Goal: Information Seeking & Learning: Learn about a topic

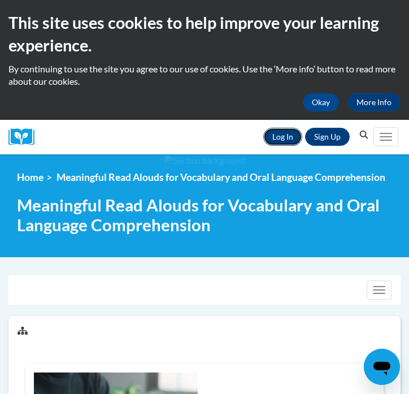
click at [283, 138] on link "Log In" at bounding box center [282, 137] width 39 height 18
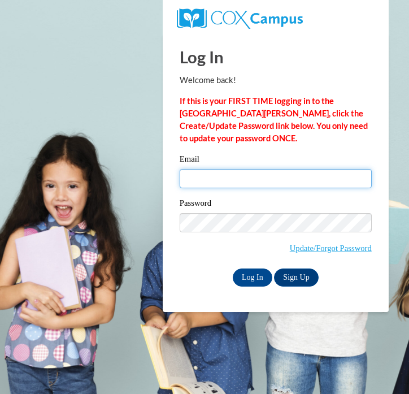
click at [207, 177] on input "Email" at bounding box center [276, 178] width 192 height 19
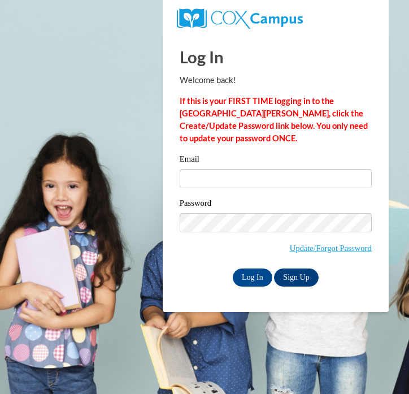
click at [137, 212] on body "This site uses cookies to help improve your learning experience. By continuing …" at bounding box center [204, 197] width 409 height 394
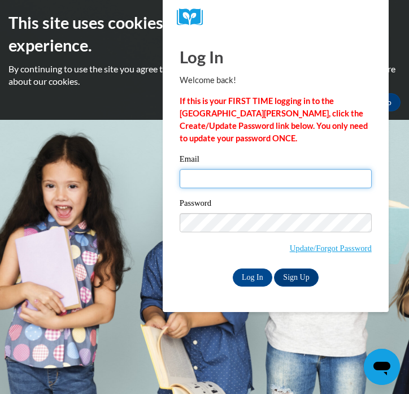
type input "gpease@daltonstate.edu"
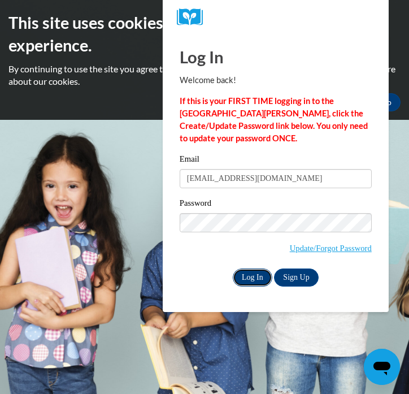
click at [254, 273] on input "Log In" at bounding box center [253, 277] width 40 height 18
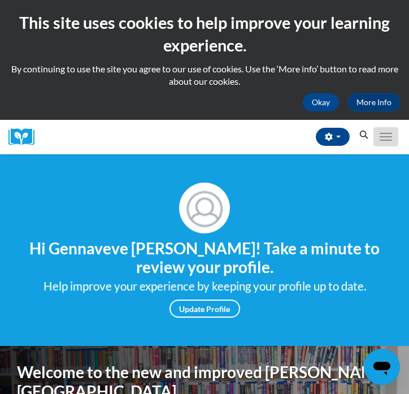
click at [381, 138] on button "Toggle navigation" at bounding box center [385, 136] width 25 height 19
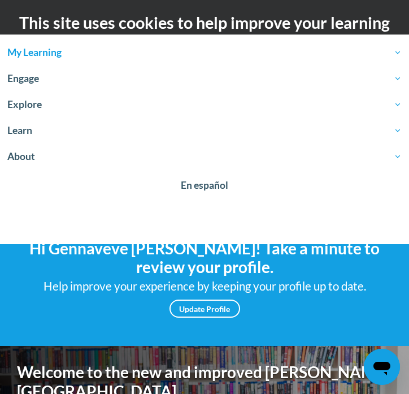
click at [173, 62] on link "My Learning" at bounding box center [204, 53] width 409 height 26
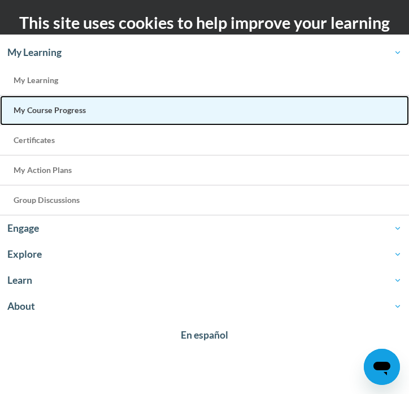
click at [104, 112] on link "My Course Progress" at bounding box center [204, 110] width 409 height 30
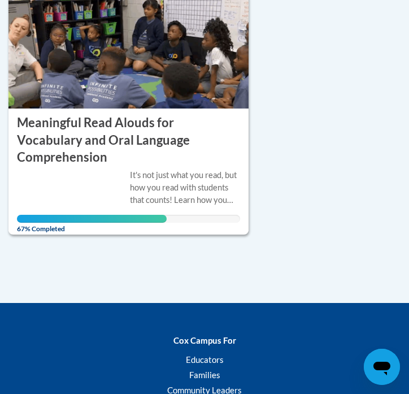
scroll to position [295, 0]
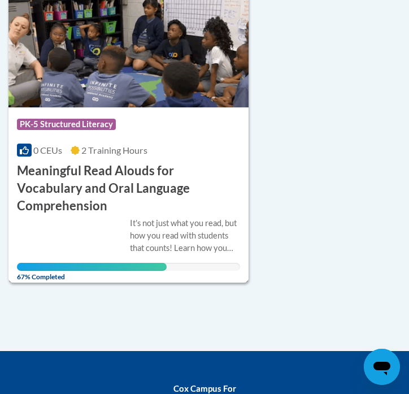
click at [114, 85] on img at bounding box center [128, 49] width 240 height 115
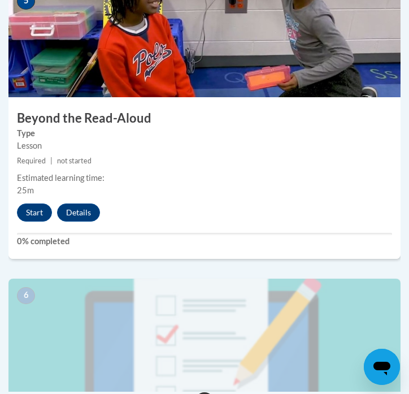
scroll to position [1609, 0]
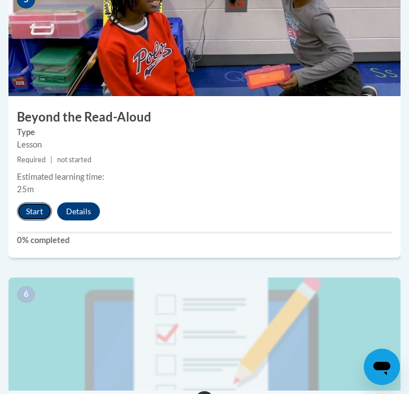
click at [29, 212] on button "Start" at bounding box center [34, 211] width 35 height 18
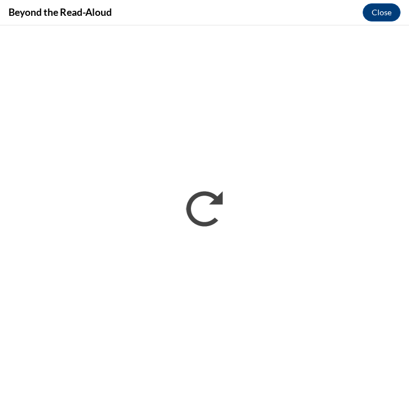
scroll to position [0, 0]
